Goal: Information Seeking & Learning: Learn about a topic

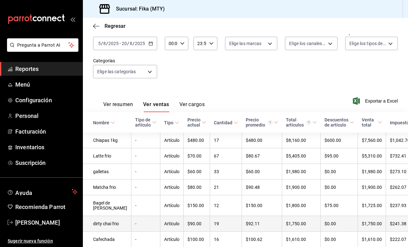
scroll to position [57, 0]
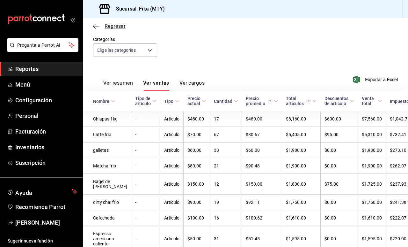
click at [113, 27] on span "Regresar" at bounding box center [115, 26] width 21 height 6
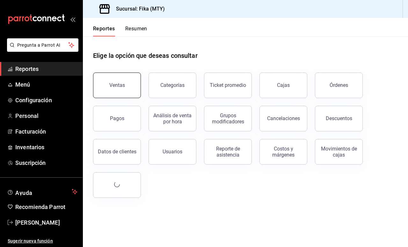
click at [122, 81] on button "Ventas" at bounding box center [117, 85] width 48 height 26
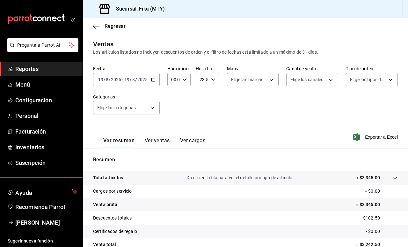
click at [154, 79] on icon "button" at bounding box center [153, 79] width 4 height 4
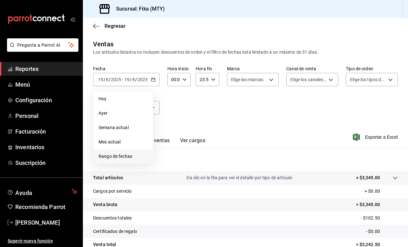
click at [114, 157] on span "Rango de fechas" at bounding box center [123, 156] width 49 height 7
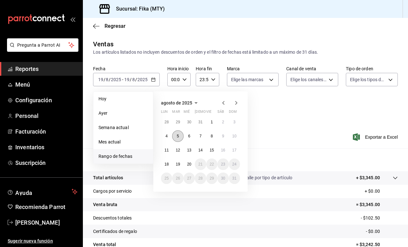
click at [175, 138] on button "5" at bounding box center [177, 135] width 11 height 11
click at [169, 136] on button "4" at bounding box center [166, 135] width 11 height 11
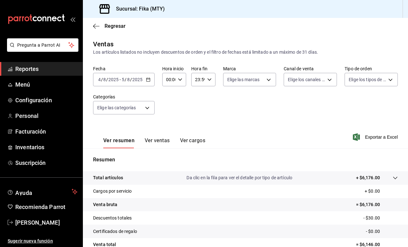
click at [102, 82] on div "[DATE] [DATE] - [DATE] [DATE]" at bounding box center [124, 79] width 62 height 13
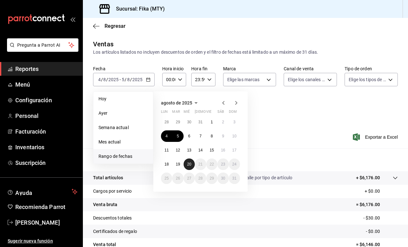
click at [191, 165] on abbr "20" at bounding box center [189, 164] width 4 height 4
click at [166, 137] on abbr "4" at bounding box center [167, 136] width 2 height 4
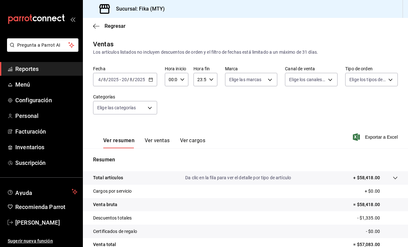
click at [162, 139] on button "Ver ventas" at bounding box center [157, 142] width 25 height 11
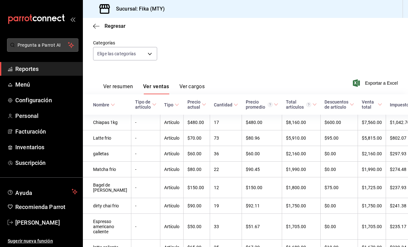
scroll to position [12, 0]
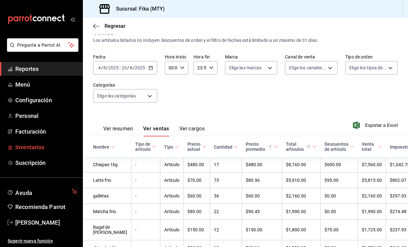
click at [21, 149] on span "Inventarios" at bounding box center [46, 147] width 62 height 9
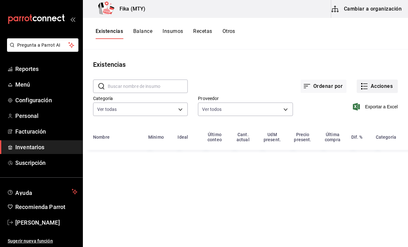
click at [379, 88] on button "Acciones" at bounding box center [377, 85] width 41 height 13
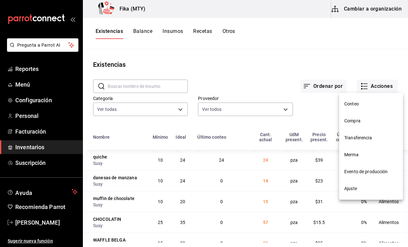
click at [353, 118] on span "Compra" at bounding box center [371, 120] width 54 height 7
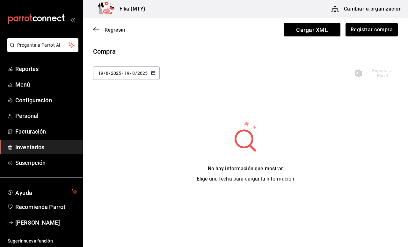
click at [152, 75] on button "button" at bounding box center [153, 72] width 4 height 5
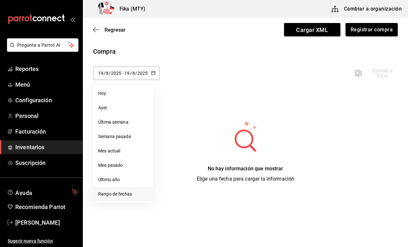
click at [107, 192] on li "Rango de fechas" at bounding box center [123, 194] width 60 height 14
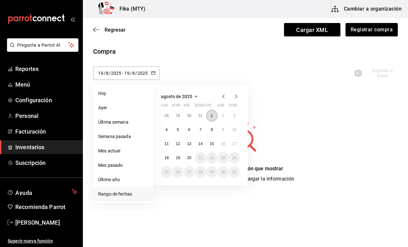
click at [212, 115] on abbr "1" at bounding box center [212, 115] width 2 height 4
click at [190, 161] on button "20" at bounding box center [189, 157] width 11 height 11
type input "[DATE]"
type input "1"
type input "[DATE]"
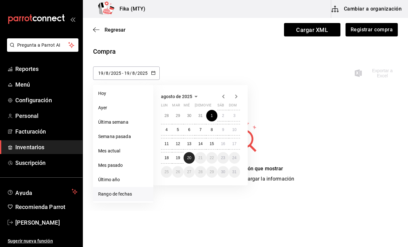
type input "20"
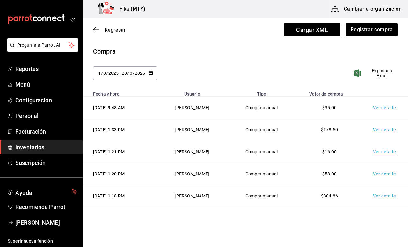
click at [380, 196] on td "Ver detalle" at bounding box center [386, 196] width 45 height 22
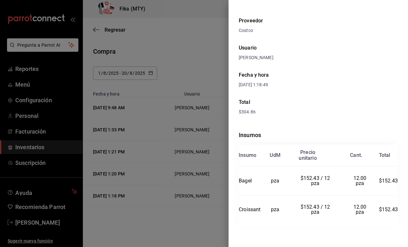
scroll to position [20, 0]
click at [169, 223] on div at bounding box center [204, 123] width 408 height 247
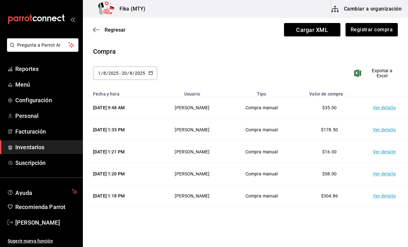
click at [388, 173] on td "Ver detalle" at bounding box center [386, 174] width 45 height 22
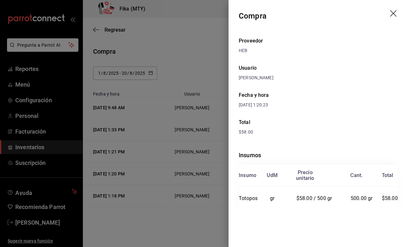
click at [189, 224] on div at bounding box center [204, 123] width 408 height 247
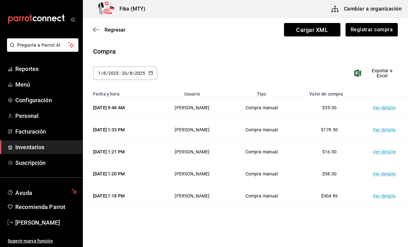
click at [388, 134] on td "Ver detalle" at bounding box center [386, 130] width 45 height 22
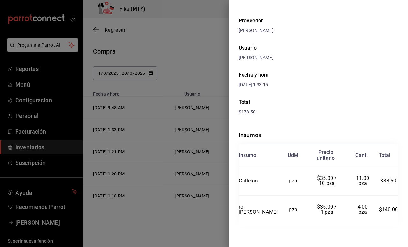
click at [201, 225] on div at bounding box center [204, 123] width 408 height 247
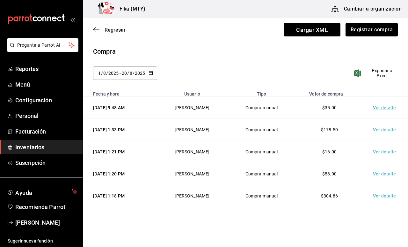
click at [383, 150] on td "Ver detalle" at bounding box center [386, 152] width 45 height 22
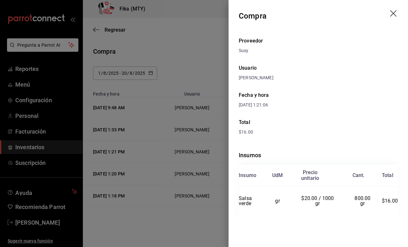
click at [156, 220] on div at bounding box center [204, 123] width 408 height 247
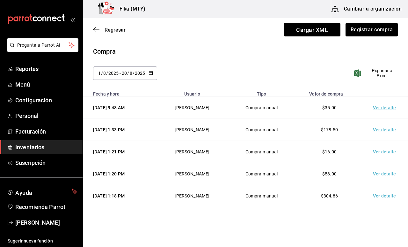
click at [382, 107] on td "Ver detalle" at bounding box center [386, 108] width 45 height 22
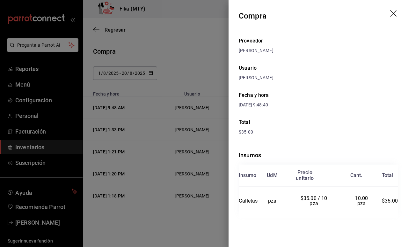
click at [170, 199] on div at bounding box center [204, 123] width 408 height 247
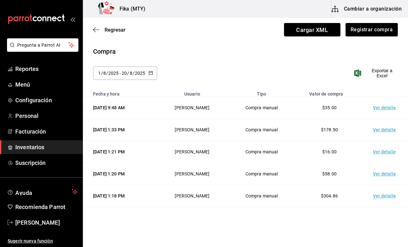
click at [196, 71] on div "[DATE] [DATE] - [DATE] [DATE] [DATE] lun mar mié jue vie sáb dom 28 29 30 31 1 …" at bounding box center [245, 76] width 325 height 21
click at [93, 31] on icon "button" at bounding box center [96, 30] width 6 height 6
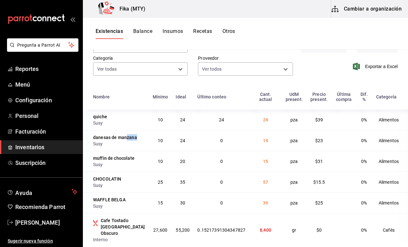
click at [102, 140] on div "danesas de manzana" at bounding box center [115, 137] width 44 height 6
click at [172, 149] on td "24" at bounding box center [183, 140] width 22 height 21
click at [22, 147] on span "Inventarios" at bounding box center [46, 147] width 62 height 9
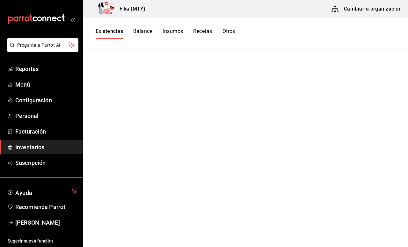
click at [145, 33] on button "Balance" at bounding box center [142, 33] width 19 height 11
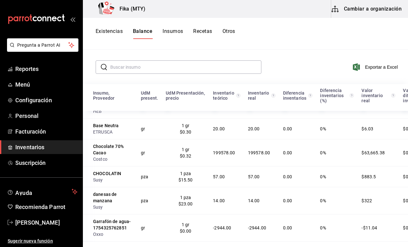
scroll to position [19, 0]
click at [118, 28] on div "Existencias Balance Insumos Recetas Otros" at bounding box center [245, 34] width 325 height 32
click at [116, 33] on button "Existencias" at bounding box center [109, 33] width 27 height 11
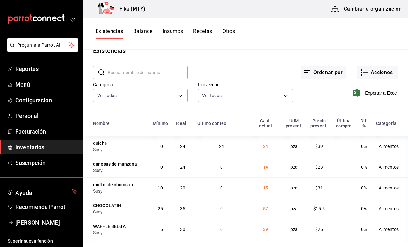
scroll to position [16, 0]
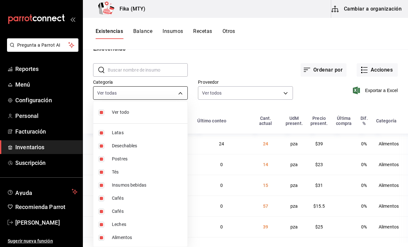
click at [165, 91] on body "Pregunta a Parrot AI Reportes Menú Configuración Personal Facturación Inventari…" at bounding box center [204, 121] width 408 height 242
click at [229, 66] on div at bounding box center [204, 123] width 408 height 247
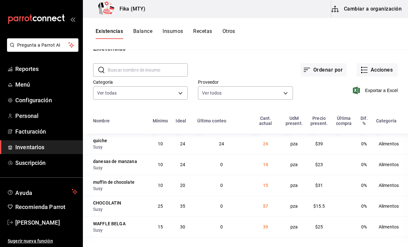
drag, startPoint x: 229, startPoint y: 66, endPoint x: 245, endPoint y: 34, distance: 35.2
click at [141, 32] on button "Balance" at bounding box center [142, 33] width 19 height 11
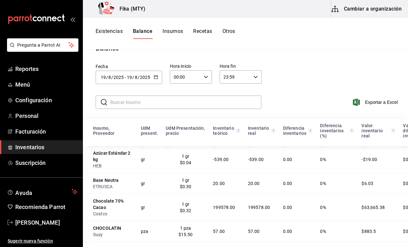
click at [160, 80] on div "[DATE] [DATE] - [DATE] [DATE]" at bounding box center [129, 76] width 67 height 13
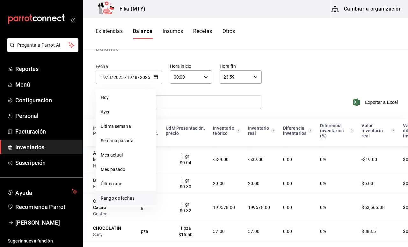
click at [123, 200] on li "Rango de fechas" at bounding box center [126, 198] width 60 height 14
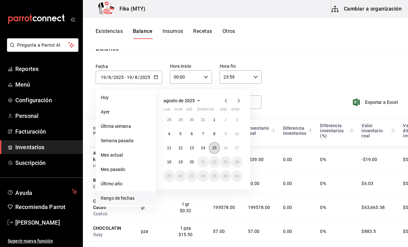
click at [215, 147] on abbr "15" at bounding box center [214, 147] width 4 height 4
click at [193, 162] on abbr "20" at bounding box center [192, 161] width 4 height 4
type input "[DATE]"
type input "15"
type input "[DATE]"
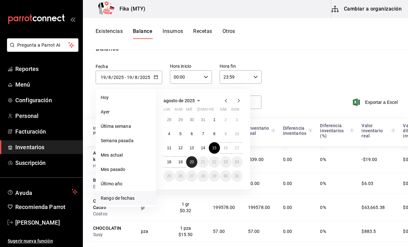
type input "20"
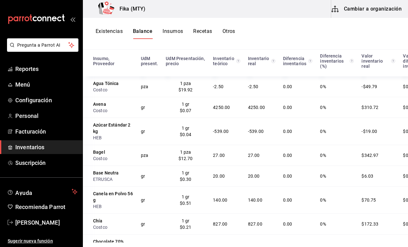
click at [175, 31] on button "Insumos" at bounding box center [173, 33] width 20 height 11
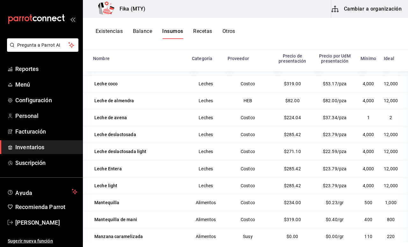
scroll to position [1200, 0]
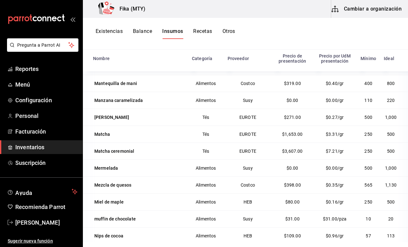
click at [106, 4] on icon at bounding box center [107, 4] width 2 height 2
click at [34, 150] on span "Inventarios" at bounding box center [46, 147] width 62 height 9
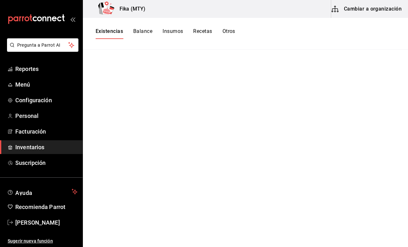
click at [122, 45] on div "Existencias Balance Insumos Recetas Otros" at bounding box center [245, 34] width 325 height 32
click at [122, 36] on button "Existencias" at bounding box center [109, 33] width 27 height 11
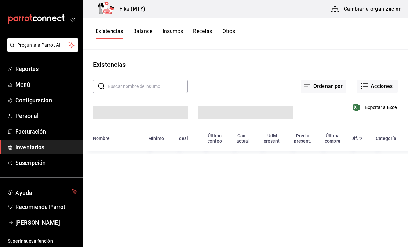
click at [122, 36] on button "Existencias" at bounding box center [109, 33] width 27 height 11
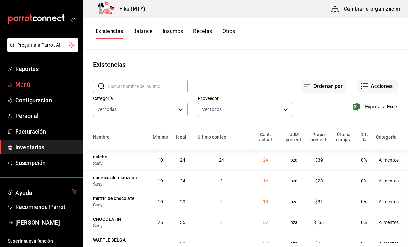
click at [29, 85] on span "Menú" at bounding box center [46, 84] width 62 height 9
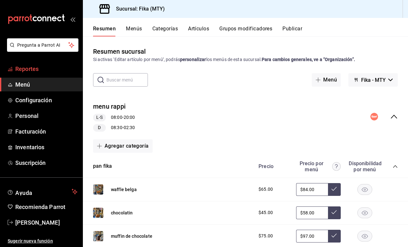
click at [29, 72] on span "Reportes" at bounding box center [46, 68] width 62 height 9
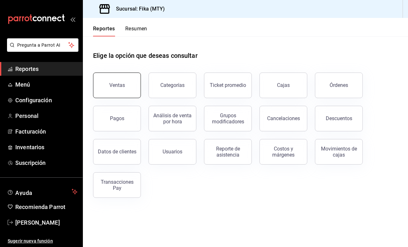
click at [118, 90] on button "Ventas" at bounding box center [117, 85] width 48 height 26
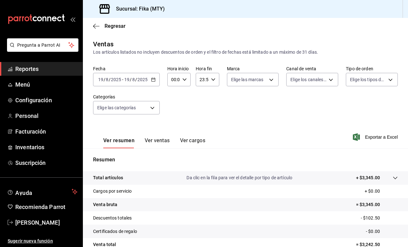
click at [156, 79] on div "[DATE] [DATE] - [DATE] [DATE]" at bounding box center [126, 79] width 67 height 13
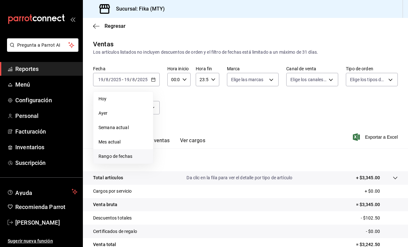
click at [113, 156] on span "Rango de fechas" at bounding box center [123, 156] width 49 height 7
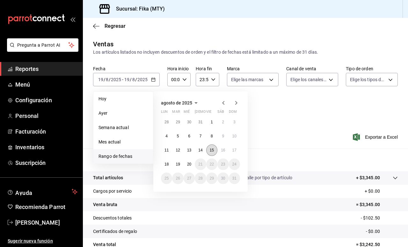
click at [213, 148] on abbr "15" at bounding box center [212, 150] width 4 height 4
click at [192, 162] on button "20" at bounding box center [189, 163] width 11 height 11
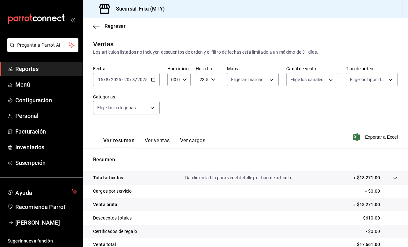
click at [157, 141] on button "Ver ventas" at bounding box center [157, 142] width 25 height 11
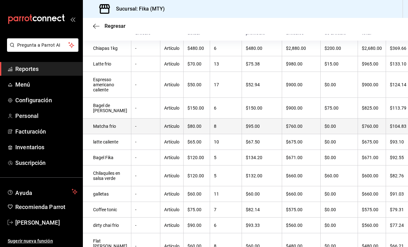
scroll to position [129, 0]
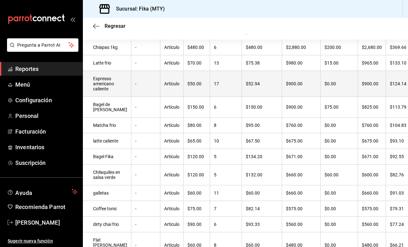
click at [185, 79] on td "$50.00" at bounding box center [197, 84] width 26 height 26
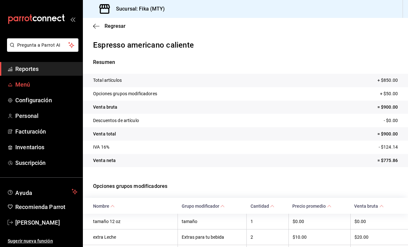
click at [56, 83] on span "Menú" at bounding box center [46, 84] width 62 height 9
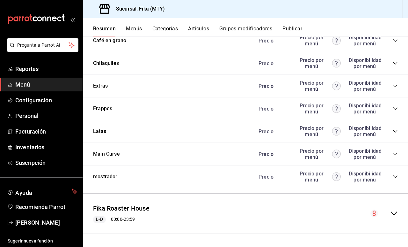
scroll to position [581, 0]
click at [31, 117] on span "Personal" at bounding box center [46, 115] width 62 height 9
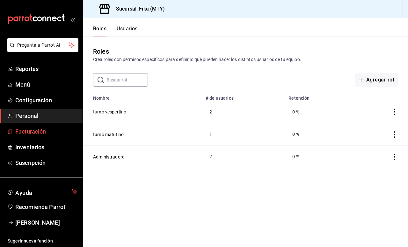
click at [38, 133] on span "Facturación" at bounding box center [46, 131] width 62 height 9
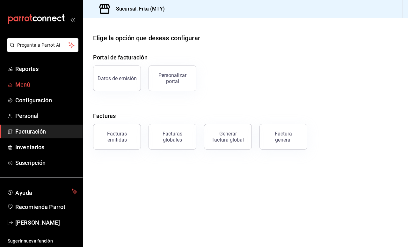
click at [44, 83] on span "Menú" at bounding box center [46, 84] width 62 height 9
